Goal: Information Seeking & Learning: Learn about a topic

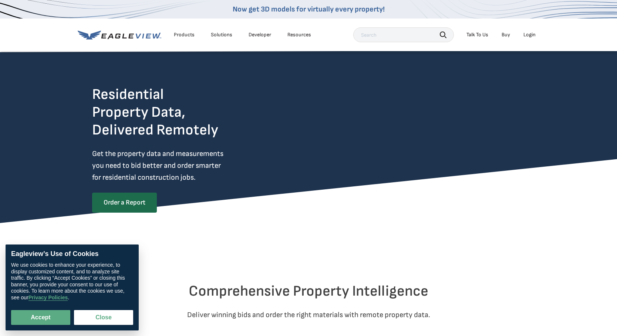
click at [218, 36] on div "Solutions" at bounding box center [221, 34] width 21 height 7
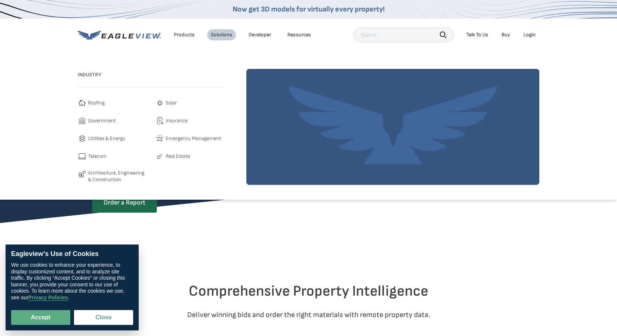
click at [182, 36] on div "Products" at bounding box center [184, 34] width 21 height 7
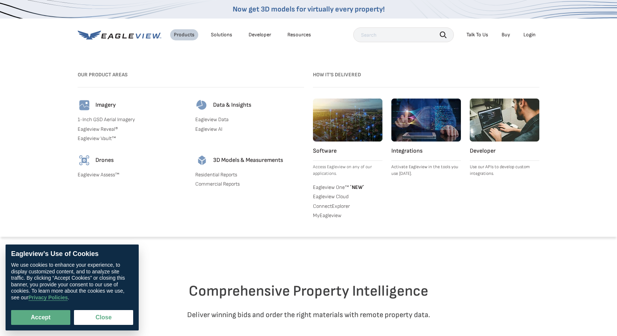
click at [209, 129] on link "Eagleview AI" at bounding box center [249, 129] width 109 height 7
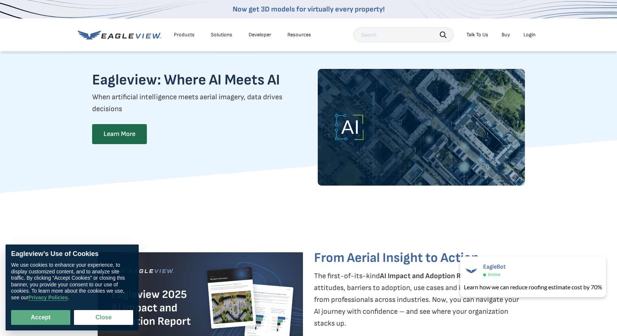
click at [218, 35] on div "Solutions" at bounding box center [221, 34] width 21 height 7
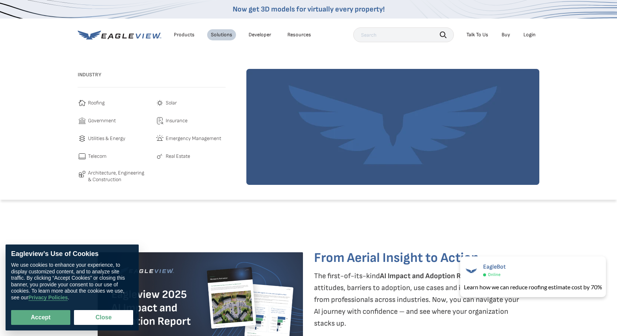
click at [181, 35] on div "Products" at bounding box center [184, 34] width 21 height 7
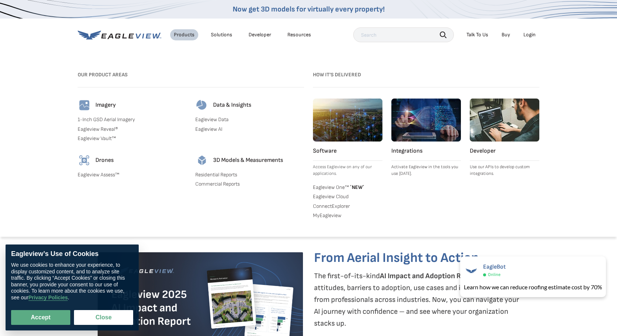
click at [213, 120] on link "Eagleview Data" at bounding box center [249, 119] width 109 height 7
